Goal: Task Accomplishment & Management: Complete application form

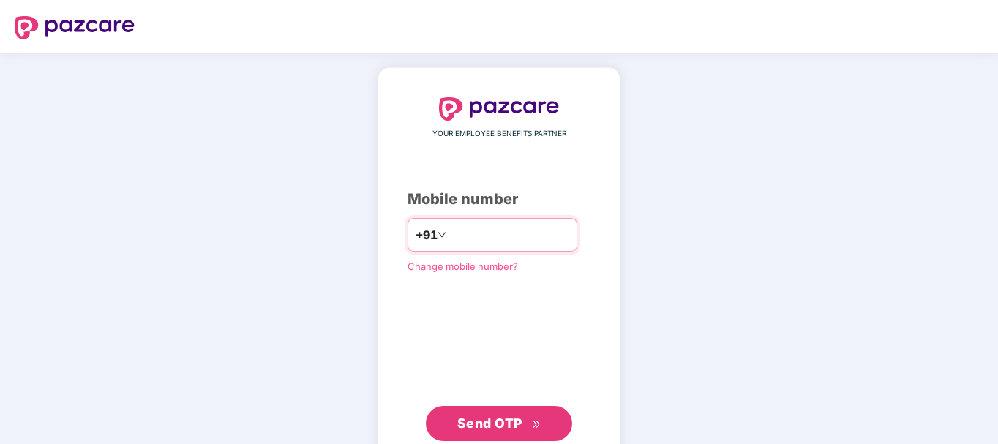
type input "**********"
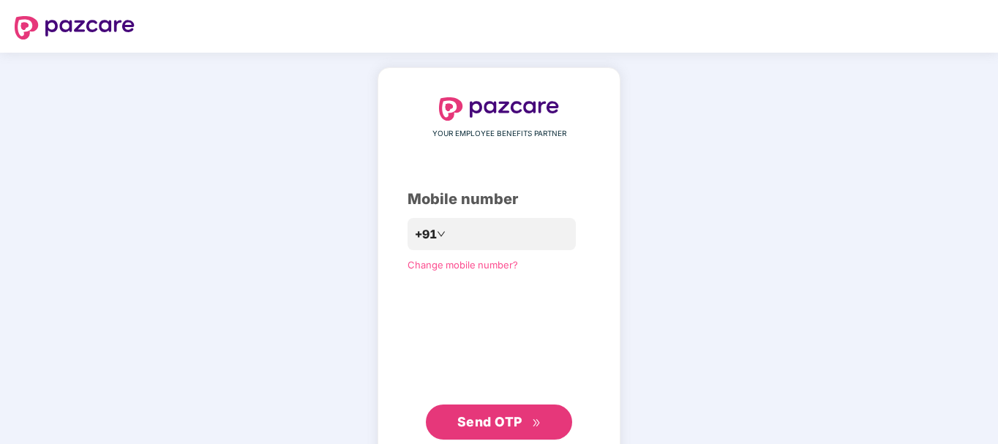
click at [501, 423] on span "Send OTP" at bounding box center [489, 421] width 65 height 15
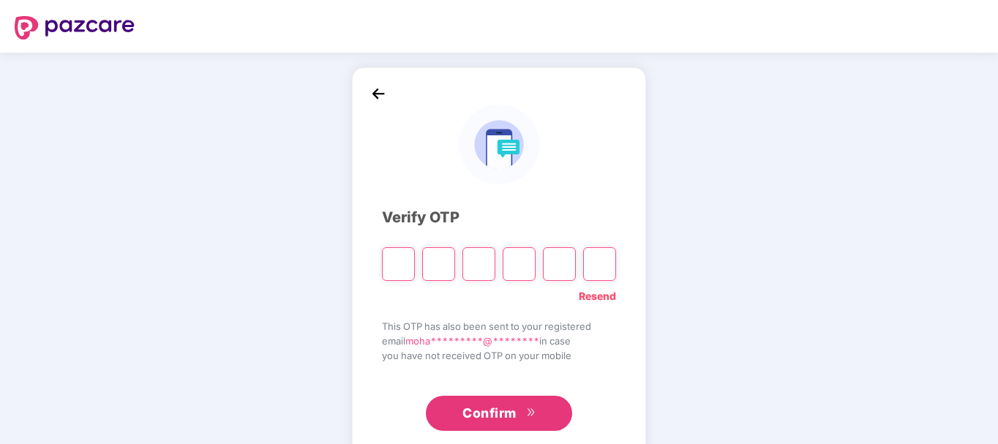
type input "*"
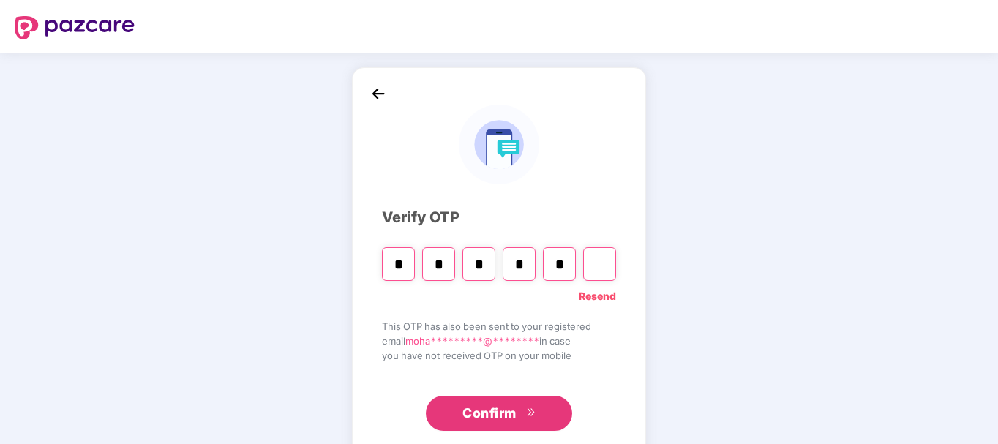
type input "*"
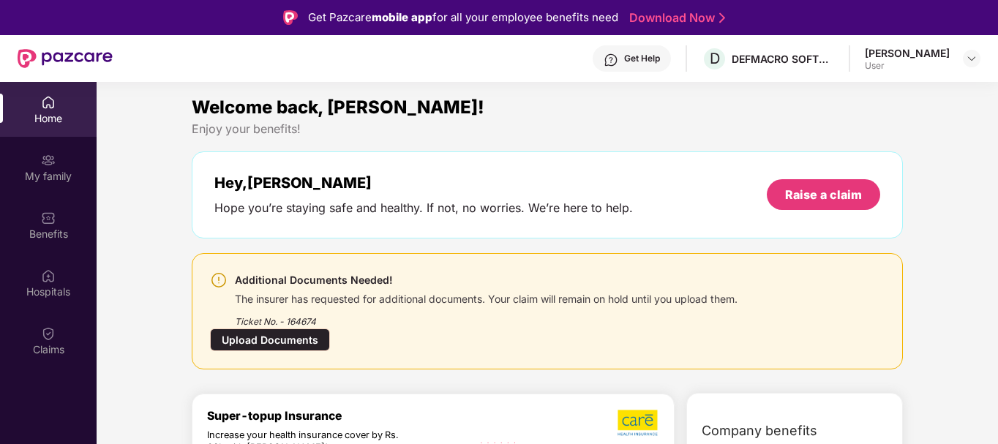
click at [274, 343] on div "Upload Documents" at bounding box center [270, 340] width 120 height 23
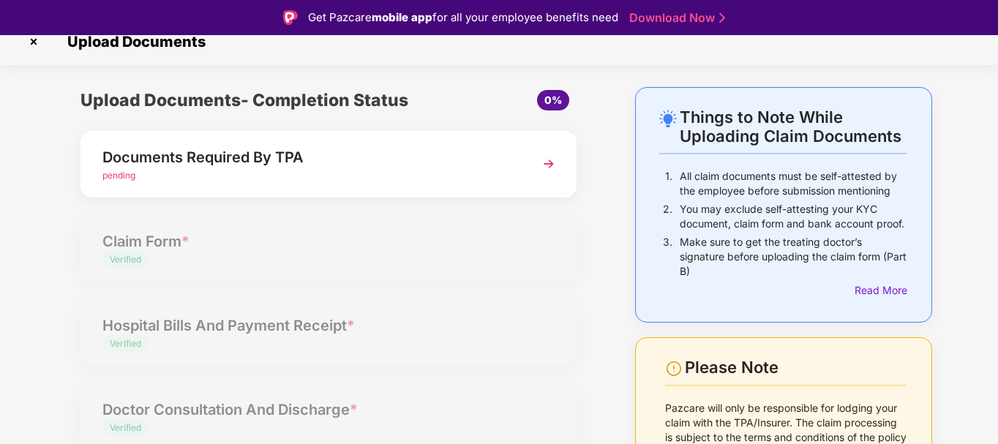
scroll to position [18, 0]
click at [541, 165] on img at bounding box center [549, 163] width 26 height 26
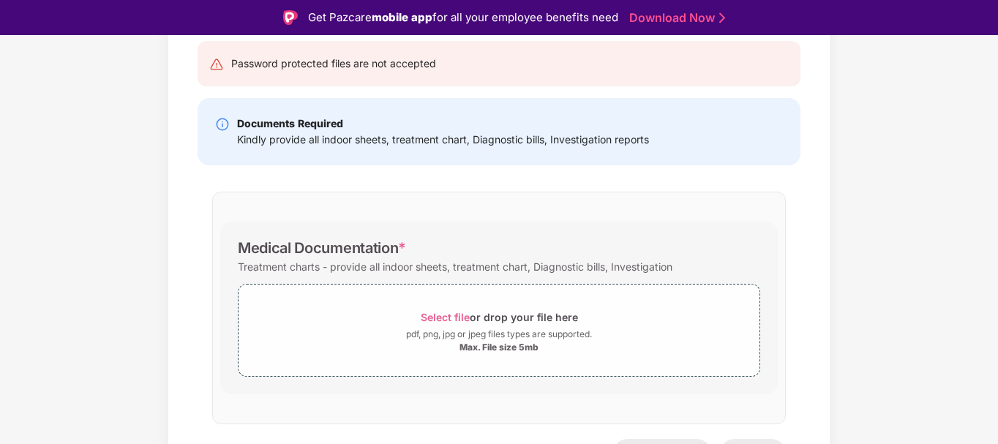
scroll to position [175, 0]
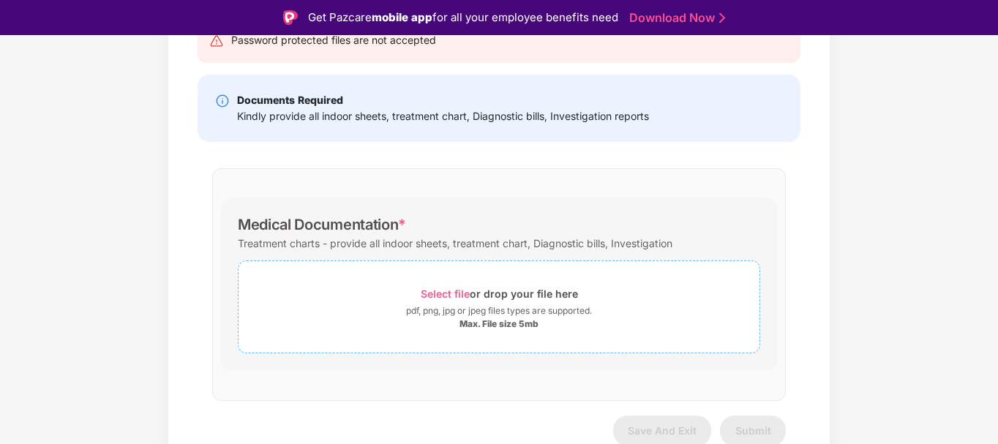
click at [489, 290] on div "Select file or drop your file here" at bounding box center [499, 294] width 157 height 20
click at [465, 295] on span "Select file" at bounding box center [445, 294] width 49 height 12
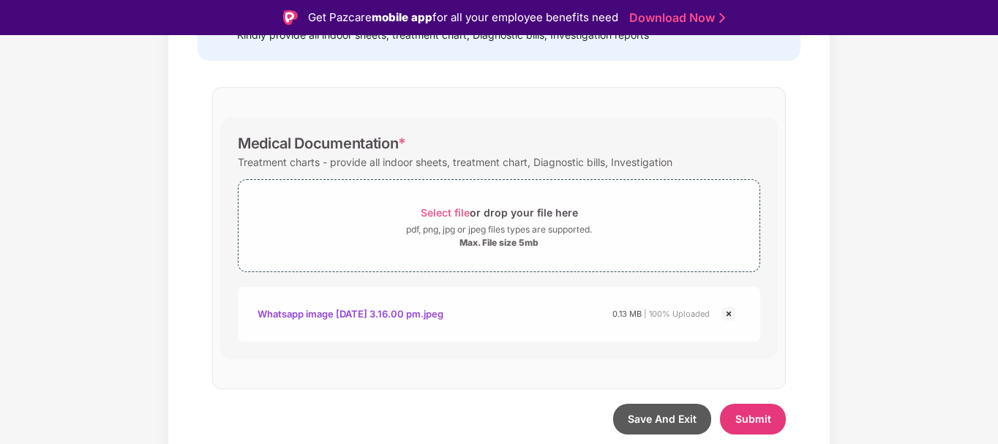
scroll to position [256, 0]
click at [748, 416] on span "Submit" at bounding box center [754, 419] width 36 height 12
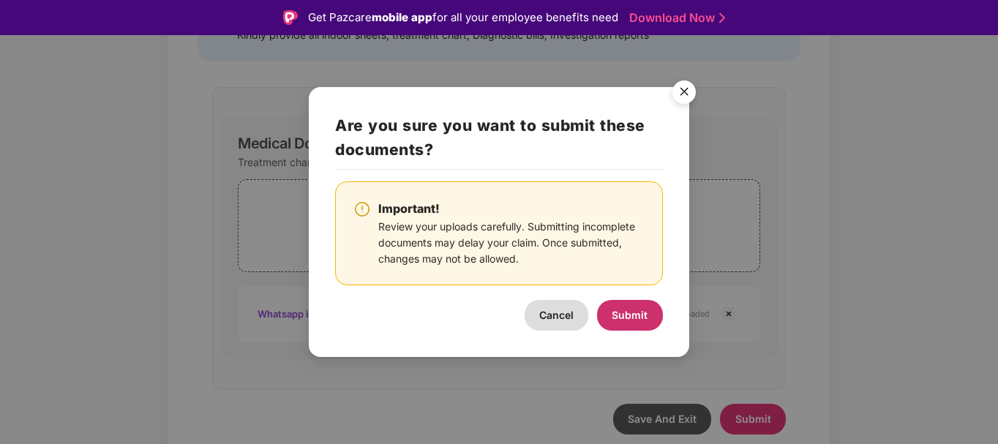
click at [642, 318] on span "Submit" at bounding box center [630, 315] width 36 height 12
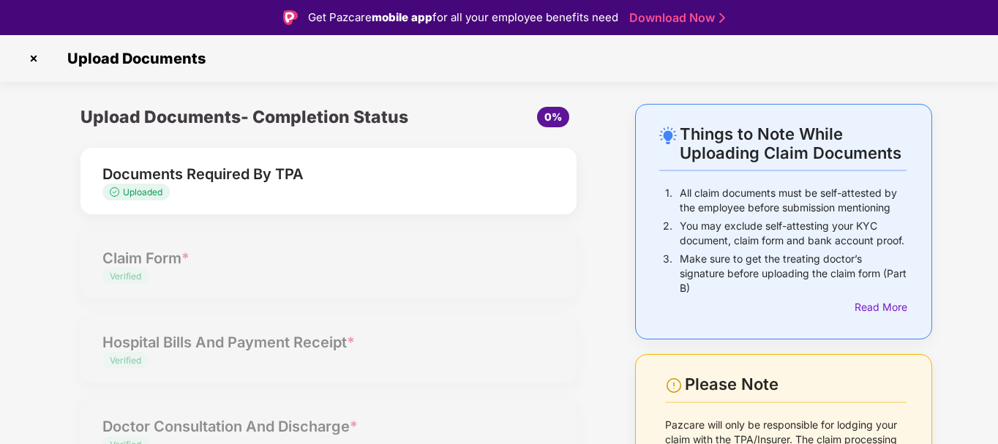
click at [34, 48] on img at bounding box center [33, 58] width 23 height 23
